Goal: Navigation & Orientation: Find specific page/section

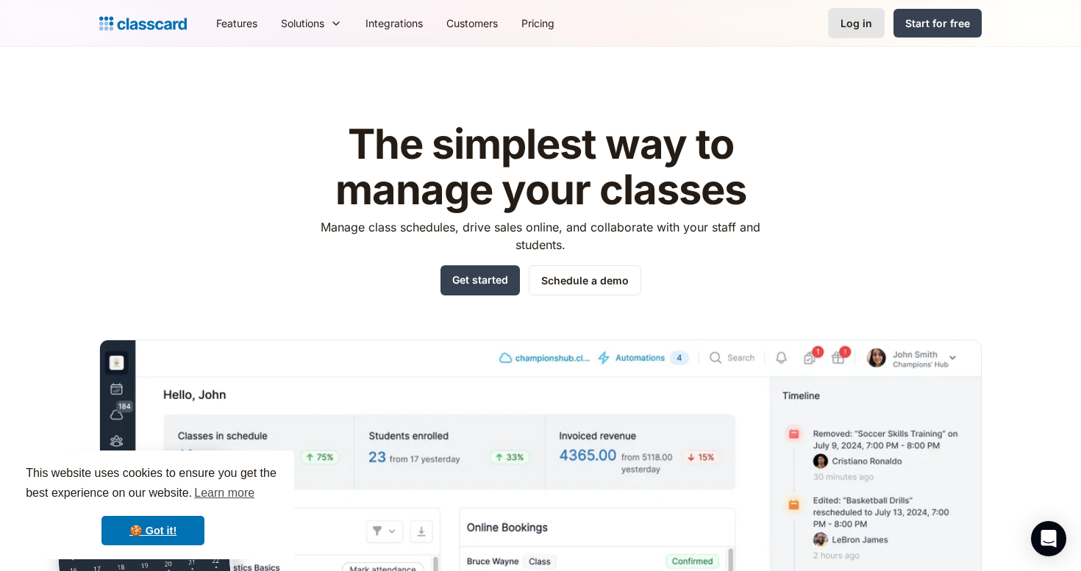
click at [863, 37] on link "Log in" at bounding box center [856, 23] width 57 height 30
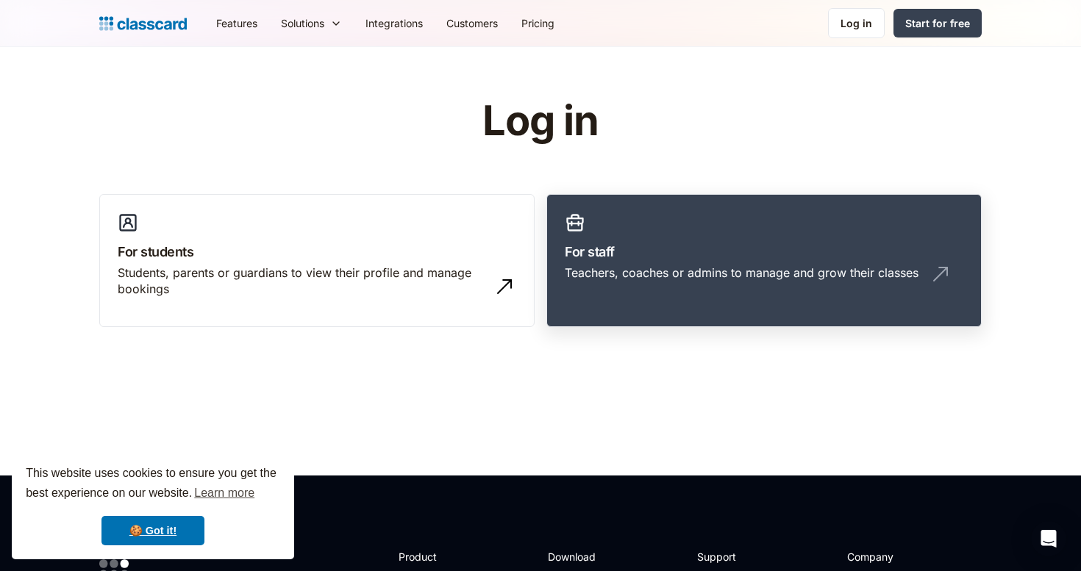
click at [639, 271] on div "Teachers, coaches or admins to manage and grow their classes" at bounding box center [742, 273] width 354 height 16
